Goal: Complete application form

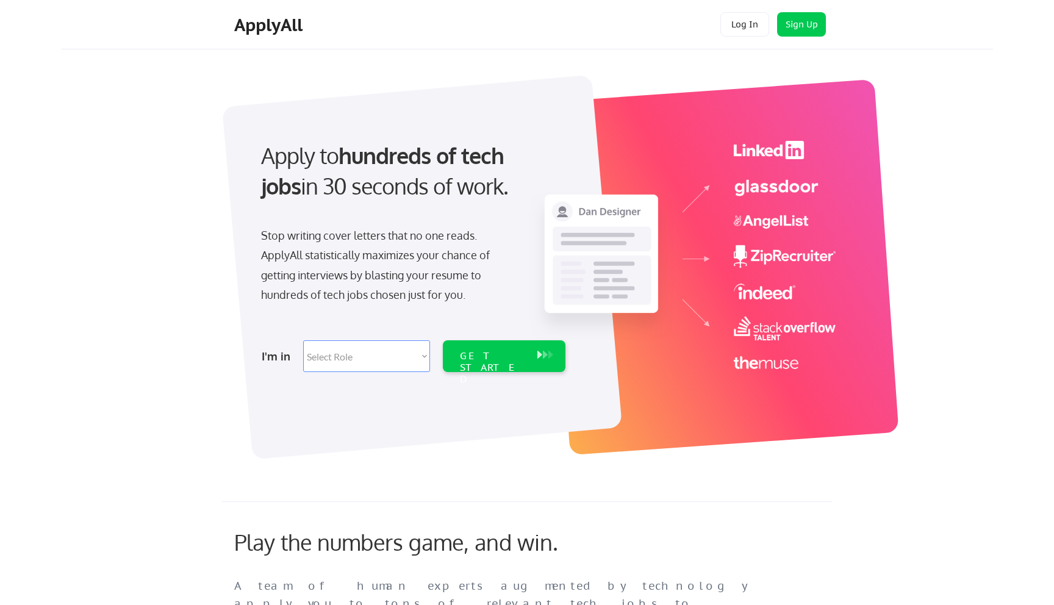
click at [348, 358] on select "Select Role Software Engineering Product Management Customer Success Sales UI/U…" at bounding box center [366, 356] width 127 height 32
select select ""design""
click at [303, 340] on select "Select Role Software Engineering Product Management Customer Success Sales UI/U…" at bounding box center [366, 356] width 127 height 32
select select ""design""
click at [468, 369] on div "GET STARTED" at bounding box center [492, 356] width 77 height 32
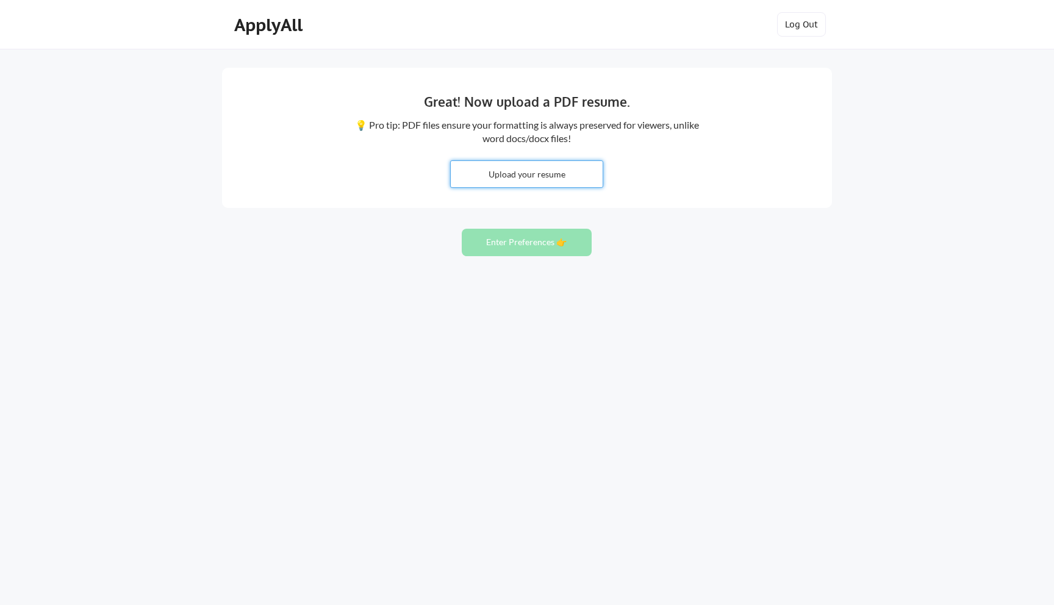
click at [562, 176] on input "file" at bounding box center [527, 174] width 152 height 26
type input "C:\fakepath\Aweinne Nimpson's Resume .pdf"
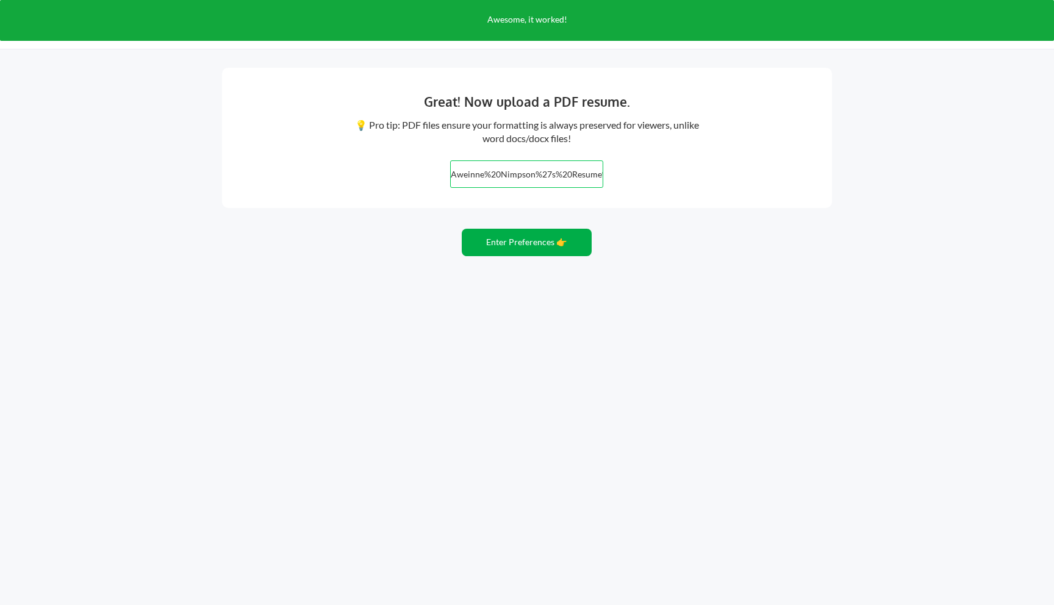
click at [555, 243] on button "Enter Preferences 👉" at bounding box center [527, 242] width 130 height 27
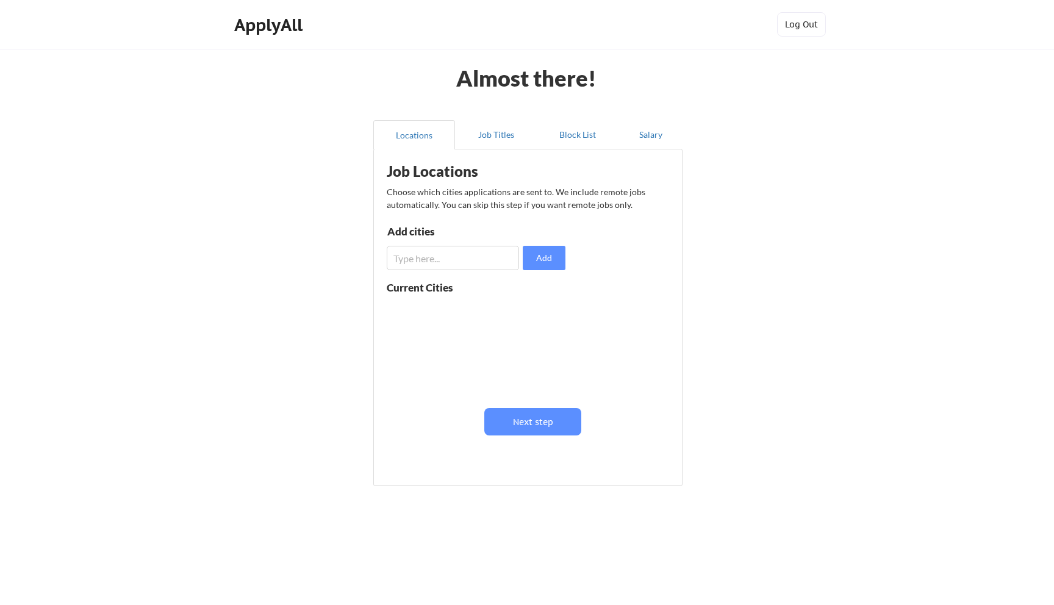
click at [480, 262] on input "input" at bounding box center [453, 258] width 132 height 24
type input "Austin Texas"
click at [553, 256] on button "Add" at bounding box center [544, 258] width 43 height 24
click at [466, 260] on input "input" at bounding box center [453, 258] width 132 height 24
type input "Remote"
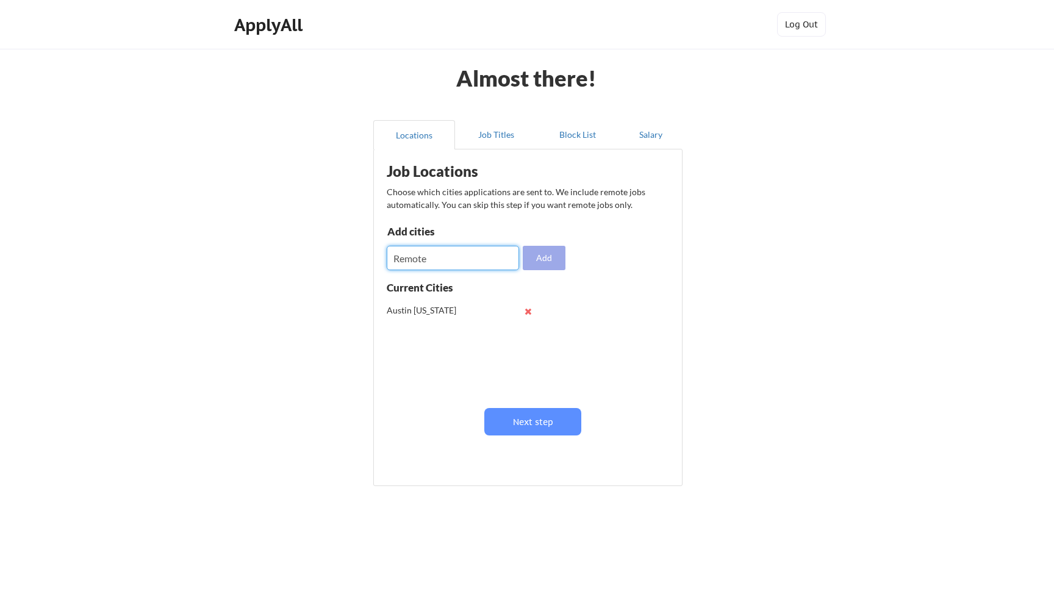
click at [533, 262] on button "Add" at bounding box center [544, 258] width 43 height 24
click at [511, 132] on button "Job Titles" at bounding box center [496, 134] width 82 height 29
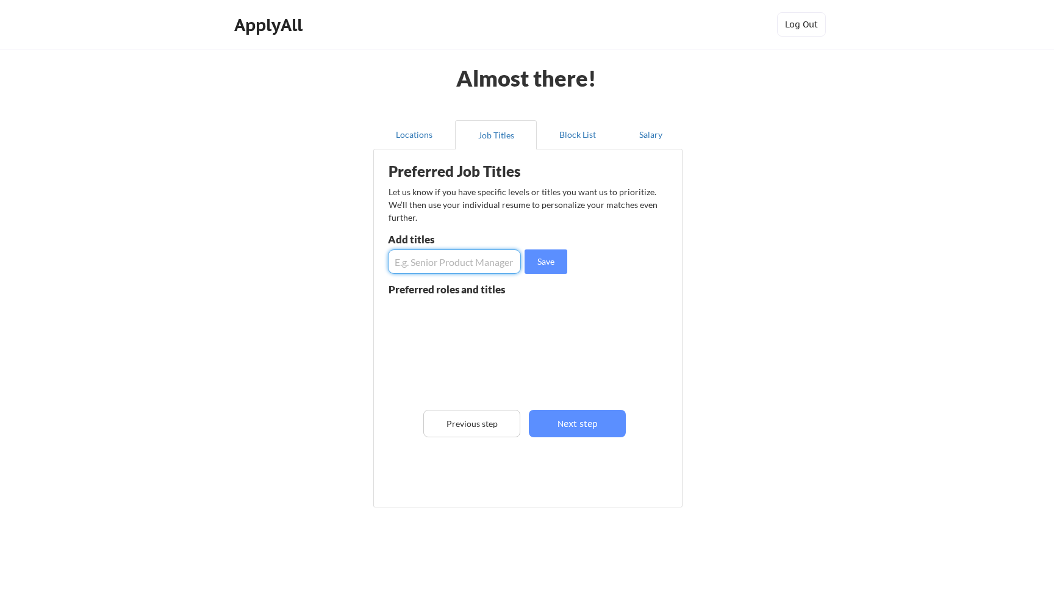
click at [503, 267] on input "input" at bounding box center [454, 262] width 133 height 24
type input "Product Designer"
click at [559, 265] on button "Save" at bounding box center [546, 262] width 43 height 24
click at [478, 272] on input "input" at bounding box center [454, 262] width 133 height 24
type input "UX Designer"
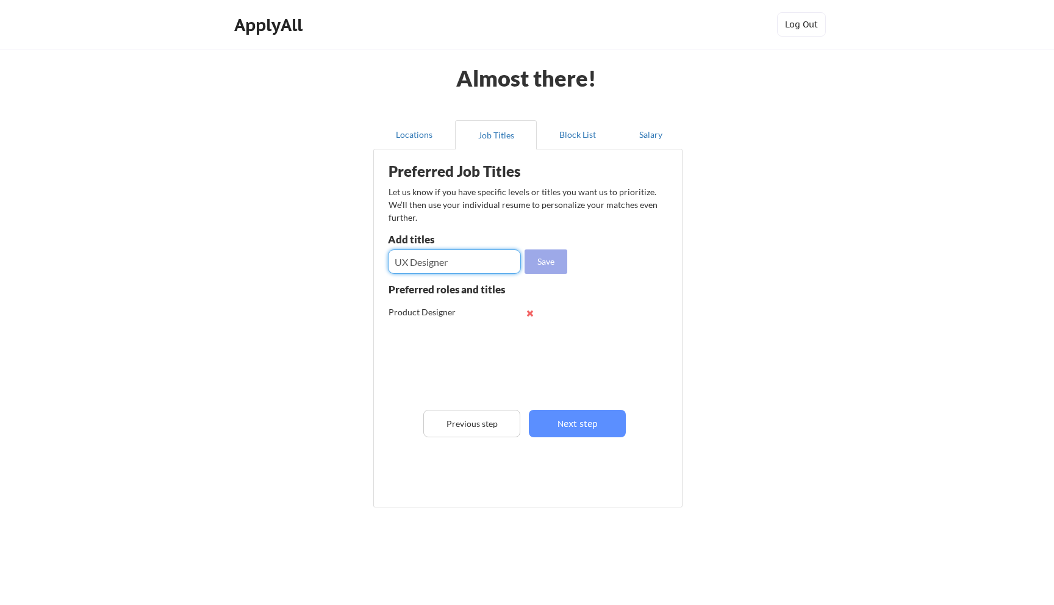
click at [554, 268] on button "Save" at bounding box center [546, 262] width 43 height 24
click at [581, 143] on button "Block List" at bounding box center [578, 134] width 82 height 29
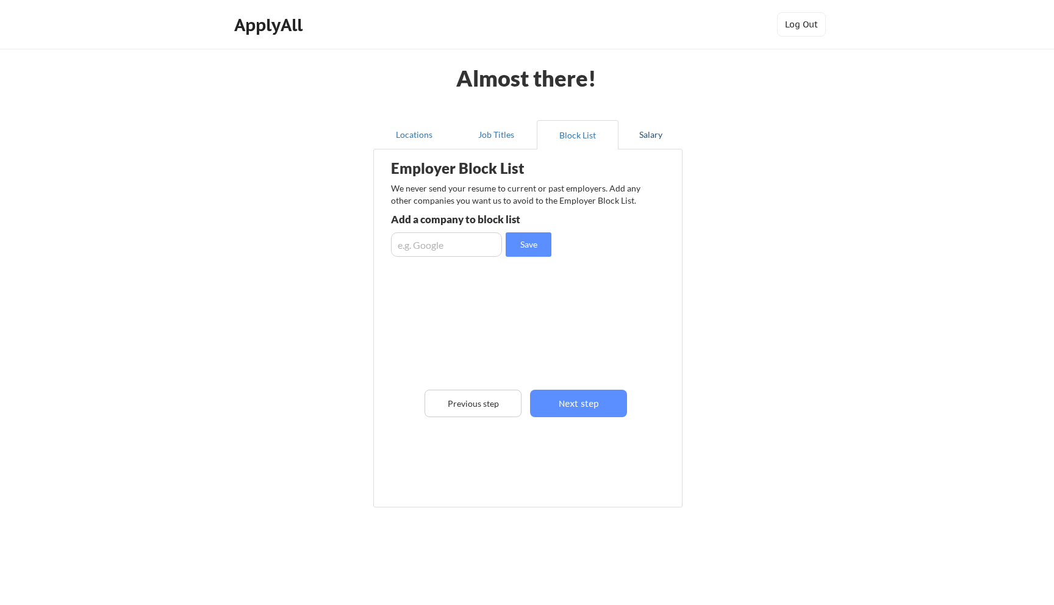
click at [660, 140] on button "Salary" at bounding box center [651, 134] width 64 height 29
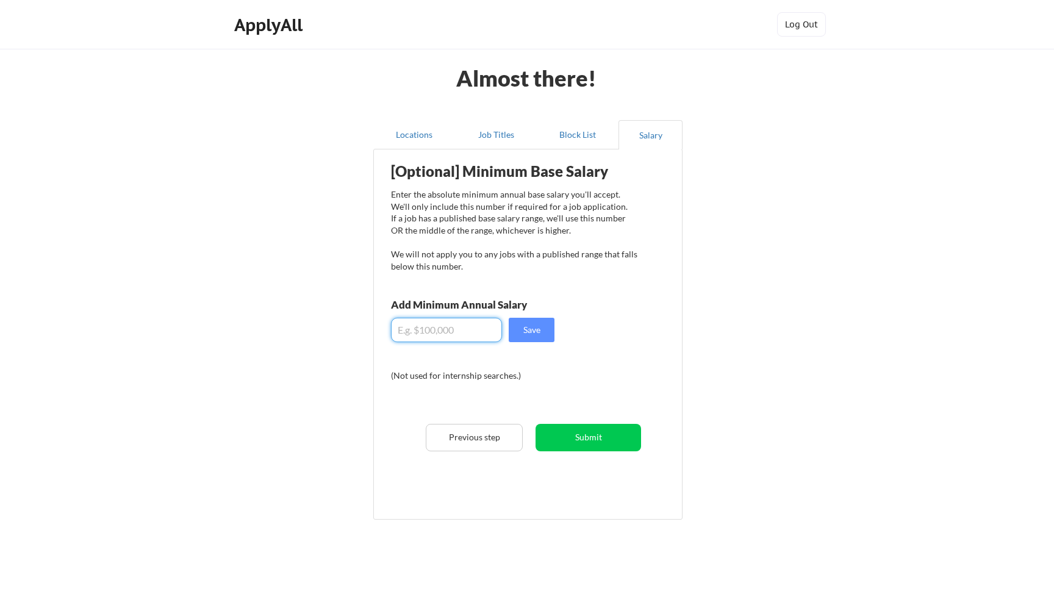
click at [448, 333] on input "input" at bounding box center [446, 330] width 111 height 24
type input "$90,000"
click at [619, 339] on div "[Optional] Minimum Base Salary Enter the absolute minimum annual base salary yo…" at bounding box center [530, 330] width 301 height 349
click at [545, 323] on button "Save" at bounding box center [532, 330] width 46 height 24
click at [414, 136] on button "Locations" at bounding box center [414, 134] width 82 height 29
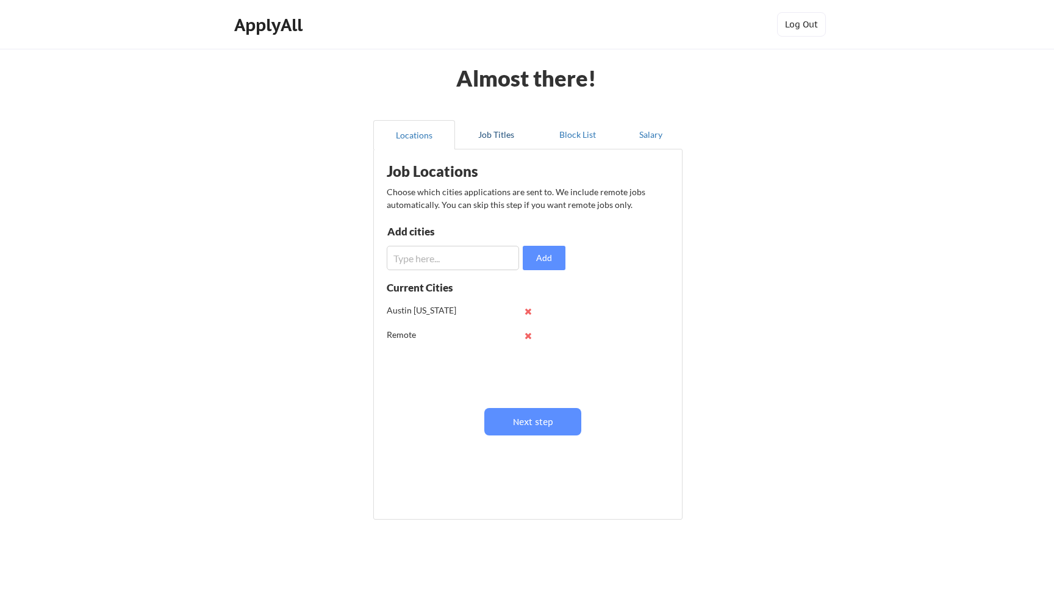
click at [481, 136] on button "Job Titles" at bounding box center [496, 134] width 82 height 29
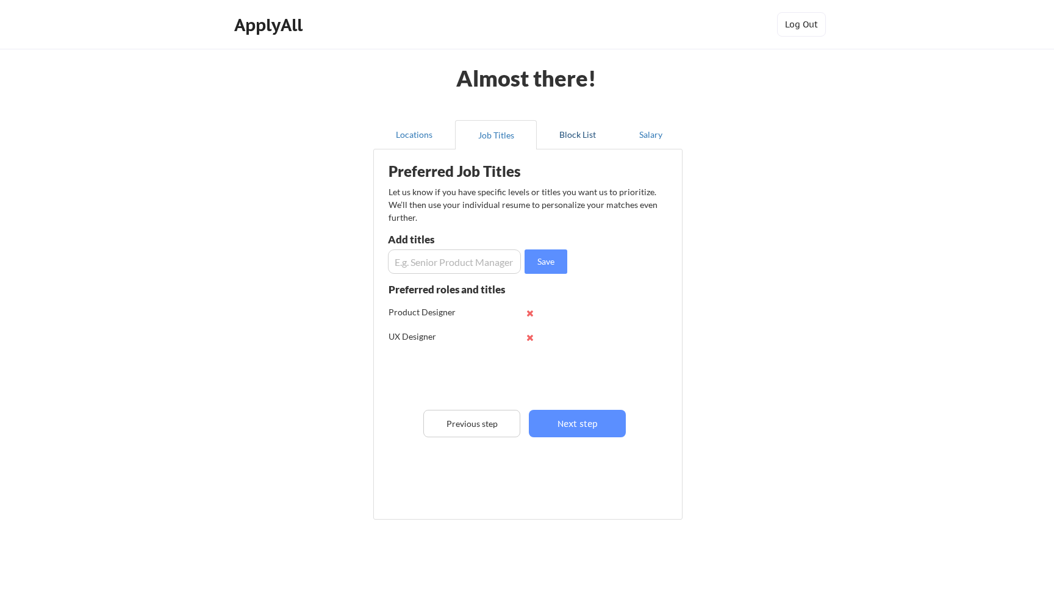
click at [554, 142] on button "Block List" at bounding box center [578, 134] width 82 height 29
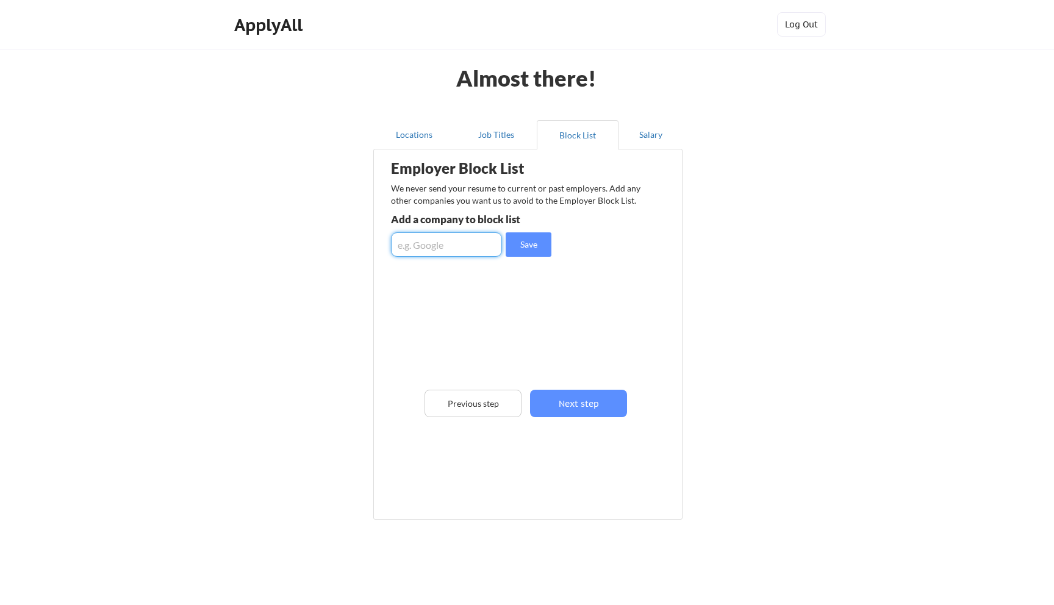
click at [487, 241] on input "input" at bounding box center [446, 244] width 111 height 24
type input "USAA"
click at [533, 248] on button "Save" at bounding box center [529, 244] width 46 height 24
click at [644, 134] on button "Salary" at bounding box center [651, 134] width 64 height 29
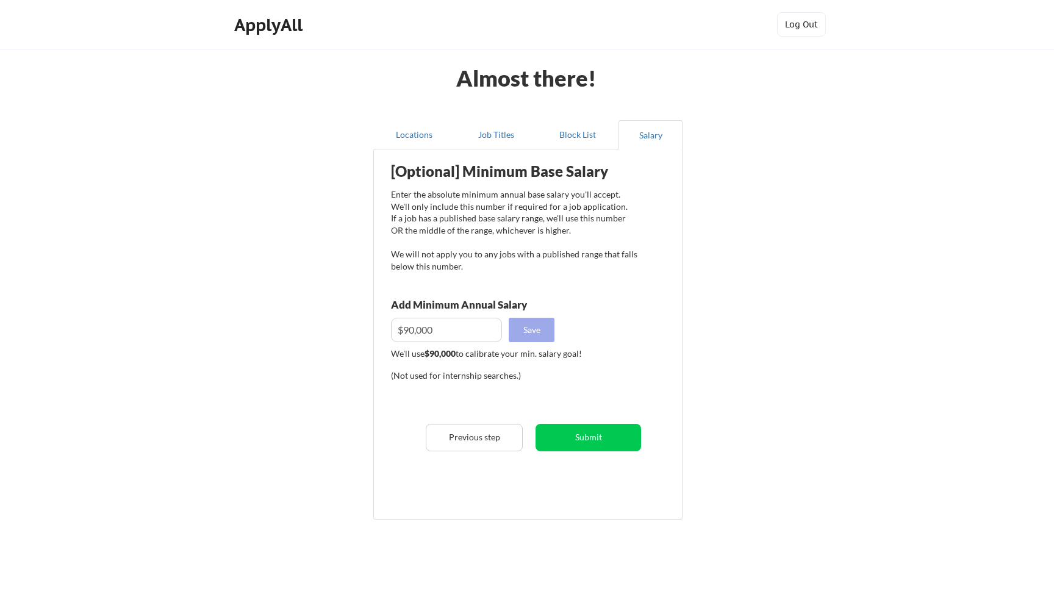
click at [539, 326] on button "Save" at bounding box center [532, 330] width 46 height 24
click at [585, 433] on button "Submit" at bounding box center [589, 437] width 106 height 27
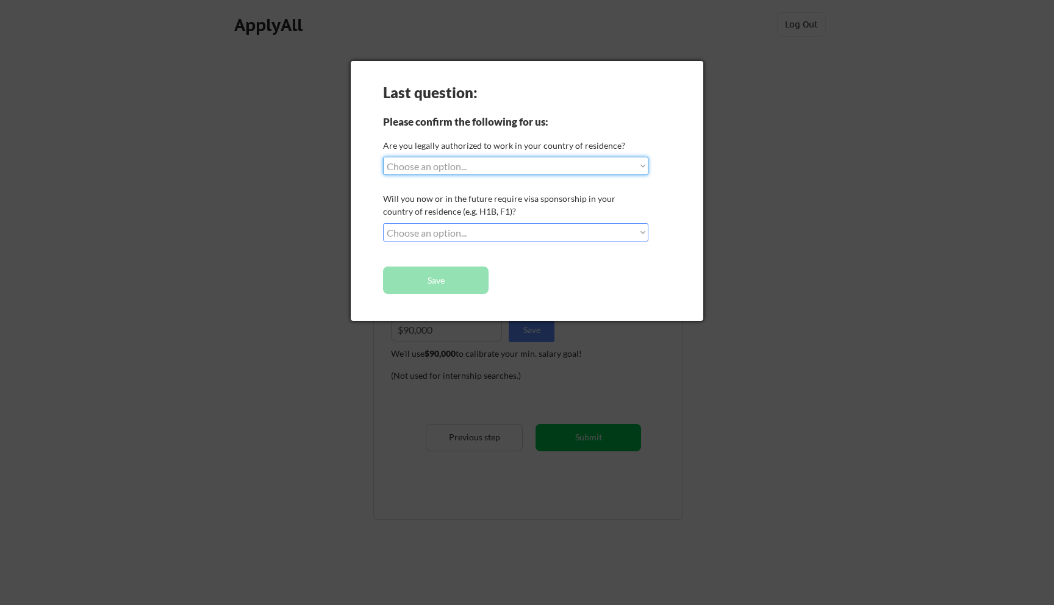
click at [482, 167] on select "Choose an option... Yes, I am a US Citizen Yes, I am a Canadian Citizen Yes, I …" at bounding box center [515, 166] width 265 height 18
select select ""yes__i_am_a_us_citizen""
click at [383, 157] on select "Choose an option... Yes, I am a US Citizen Yes, I am a Canadian Citizen Yes, I …" at bounding box center [515, 166] width 265 height 18
click at [479, 234] on select "Choose an option... No, I will not need sponsorship Yes, I will need sponsorship" at bounding box center [515, 232] width 265 height 18
select select ""no__i_will_not_need_sponsorship""
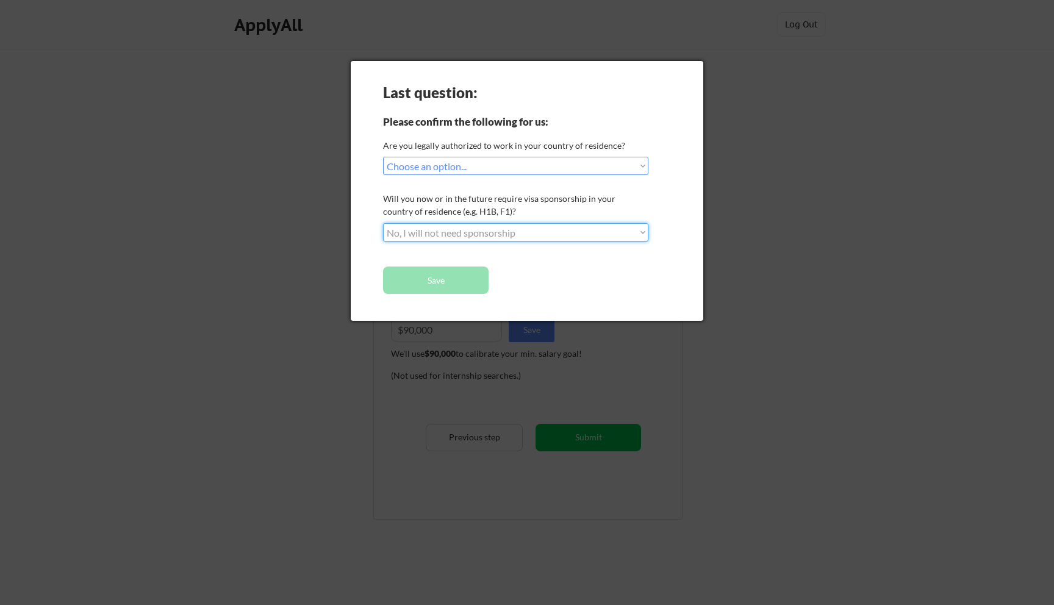
click at [383, 223] on select "Choose an option... No, I will not need sponsorship Yes, I will need sponsorship" at bounding box center [515, 232] width 265 height 18
click at [462, 280] on button "Save" at bounding box center [436, 280] width 106 height 27
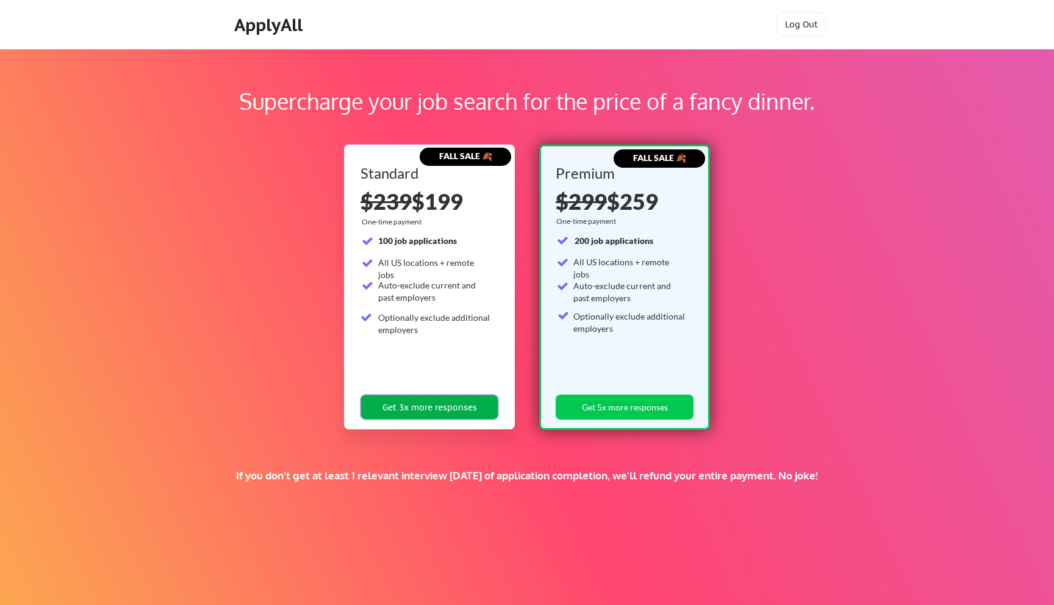
click at [484, 407] on button "Get 3x more responses" at bounding box center [430, 407] width 138 height 25
